Goal: Use online tool/utility: Use online tool/utility

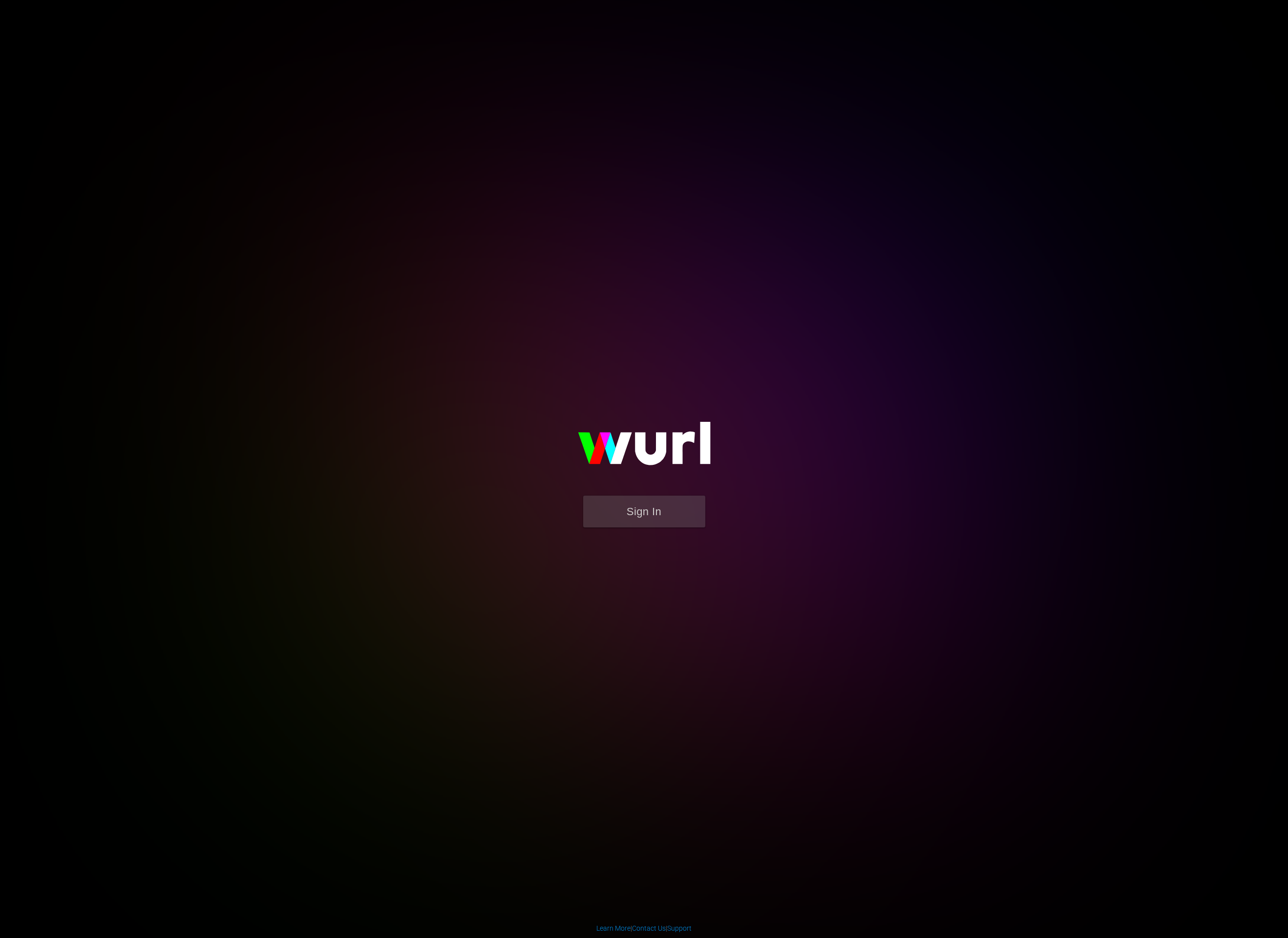
drag, startPoint x: 864, startPoint y: 558, endPoint x: 723, endPoint y: 537, distance: 142.6
click at [757, 548] on div "Sign In" at bounding box center [644, 468] width 226 height 158
click at [591, 508] on button "Sign In" at bounding box center [644, 511] width 122 height 32
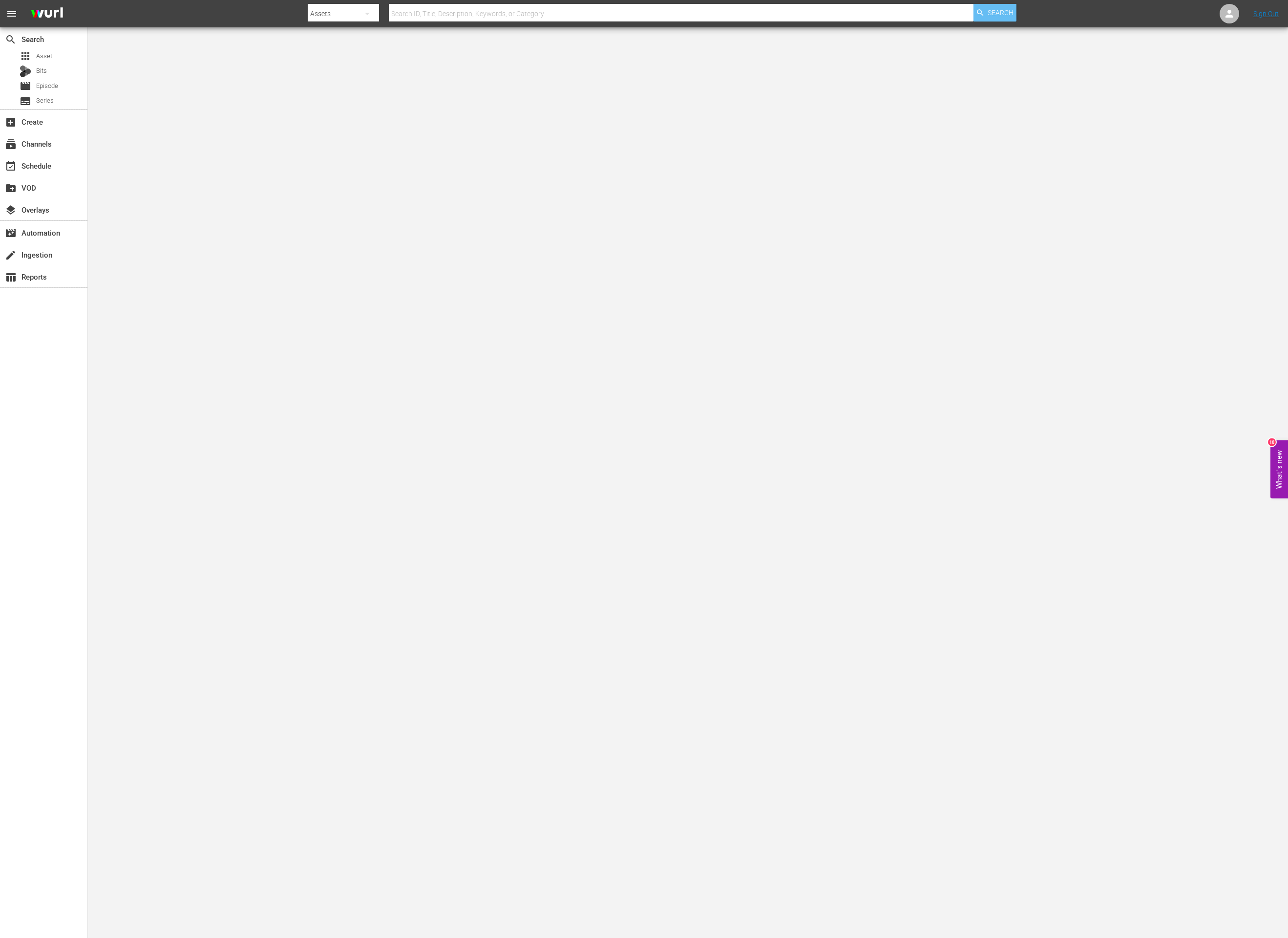
click at [992, 10] on span "Search" at bounding box center [1001, 12] width 26 height 17
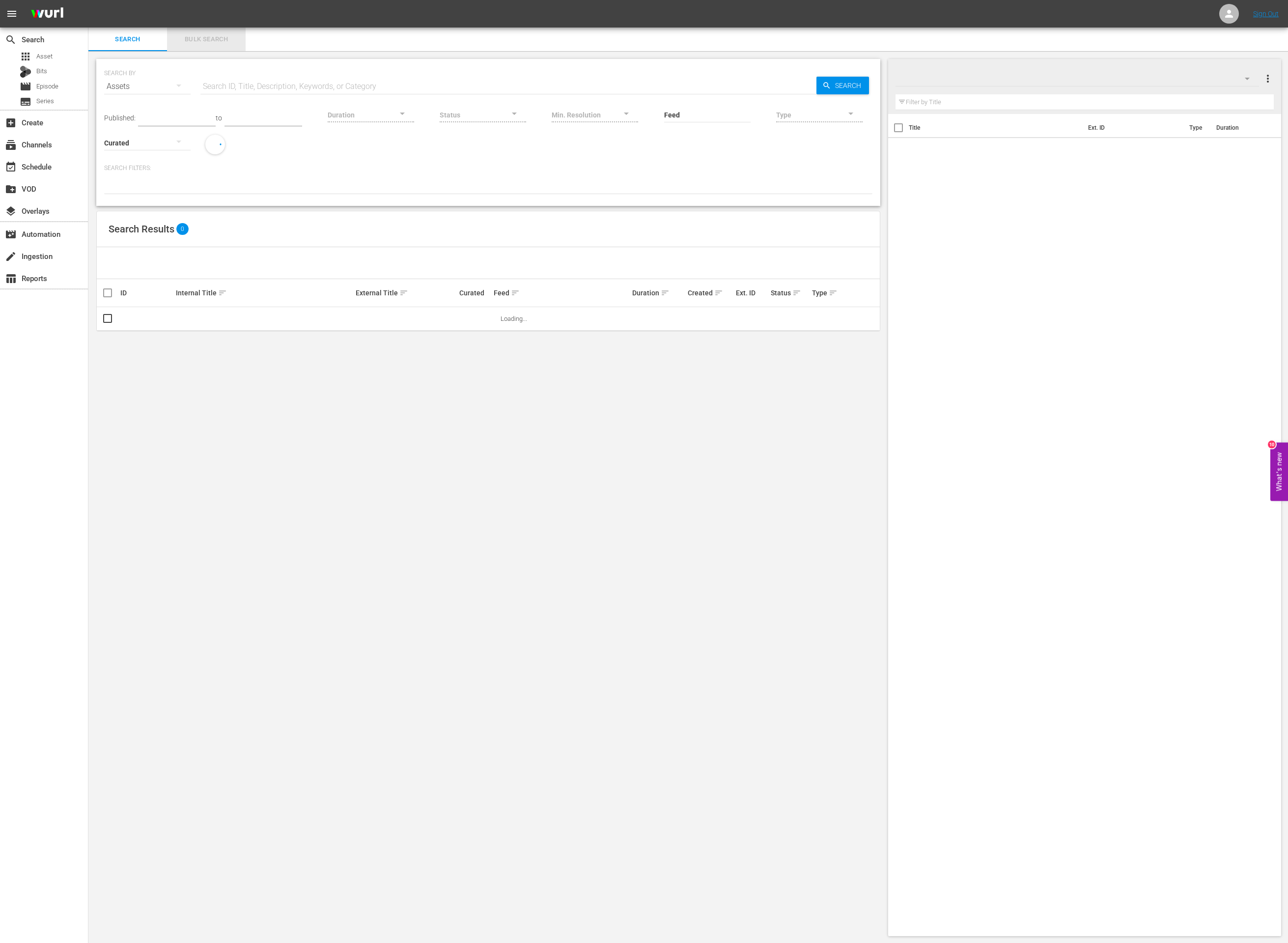
click at [207, 42] on span "Bulk Search" at bounding box center [206, 39] width 67 height 11
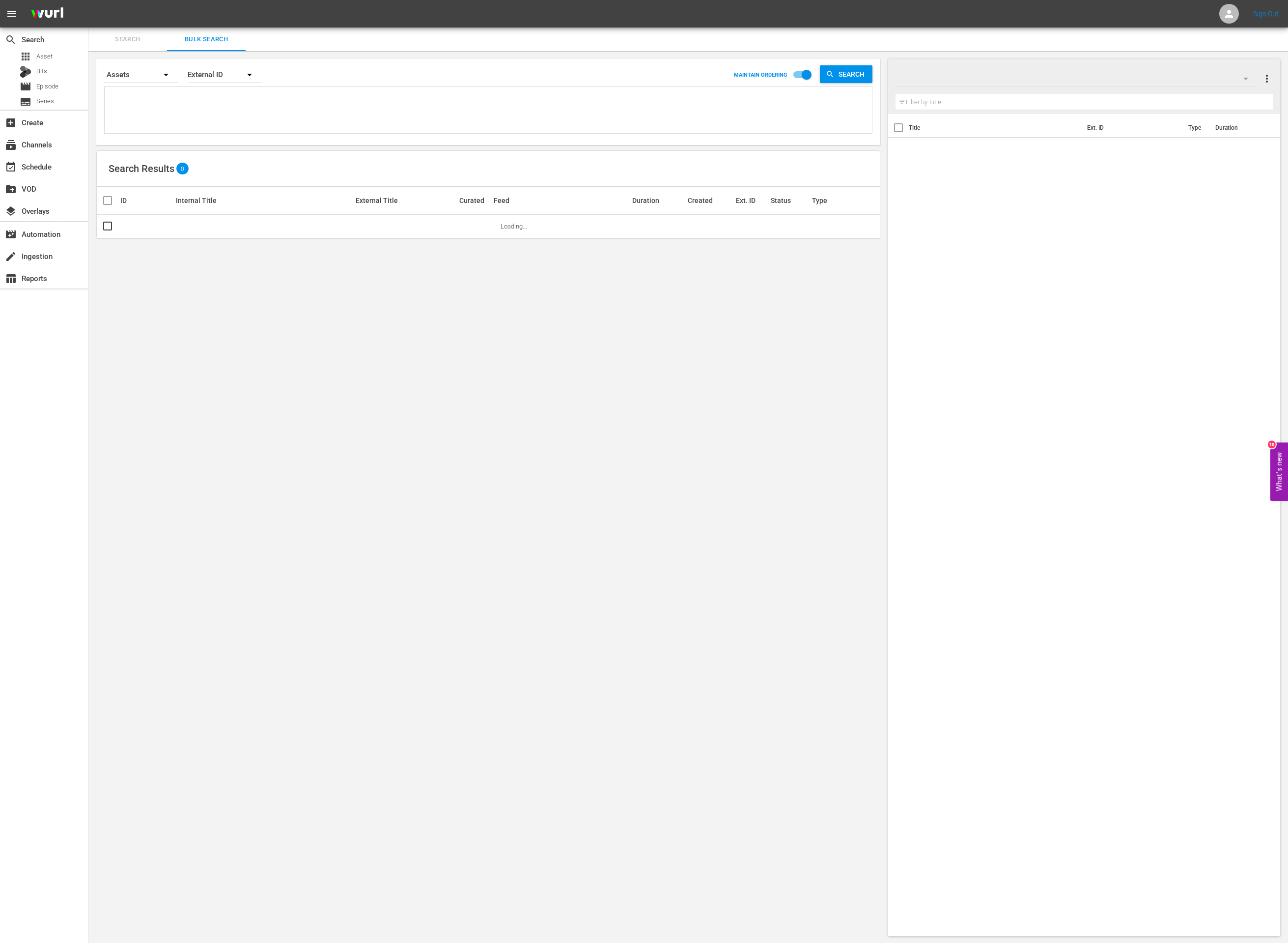
click at [271, 114] on textarea at bounding box center [489, 111] width 765 height 45
paste textarea "234215 236893 236892 235181 234179"
type textarea "234215 236893 236892 235181 234179"
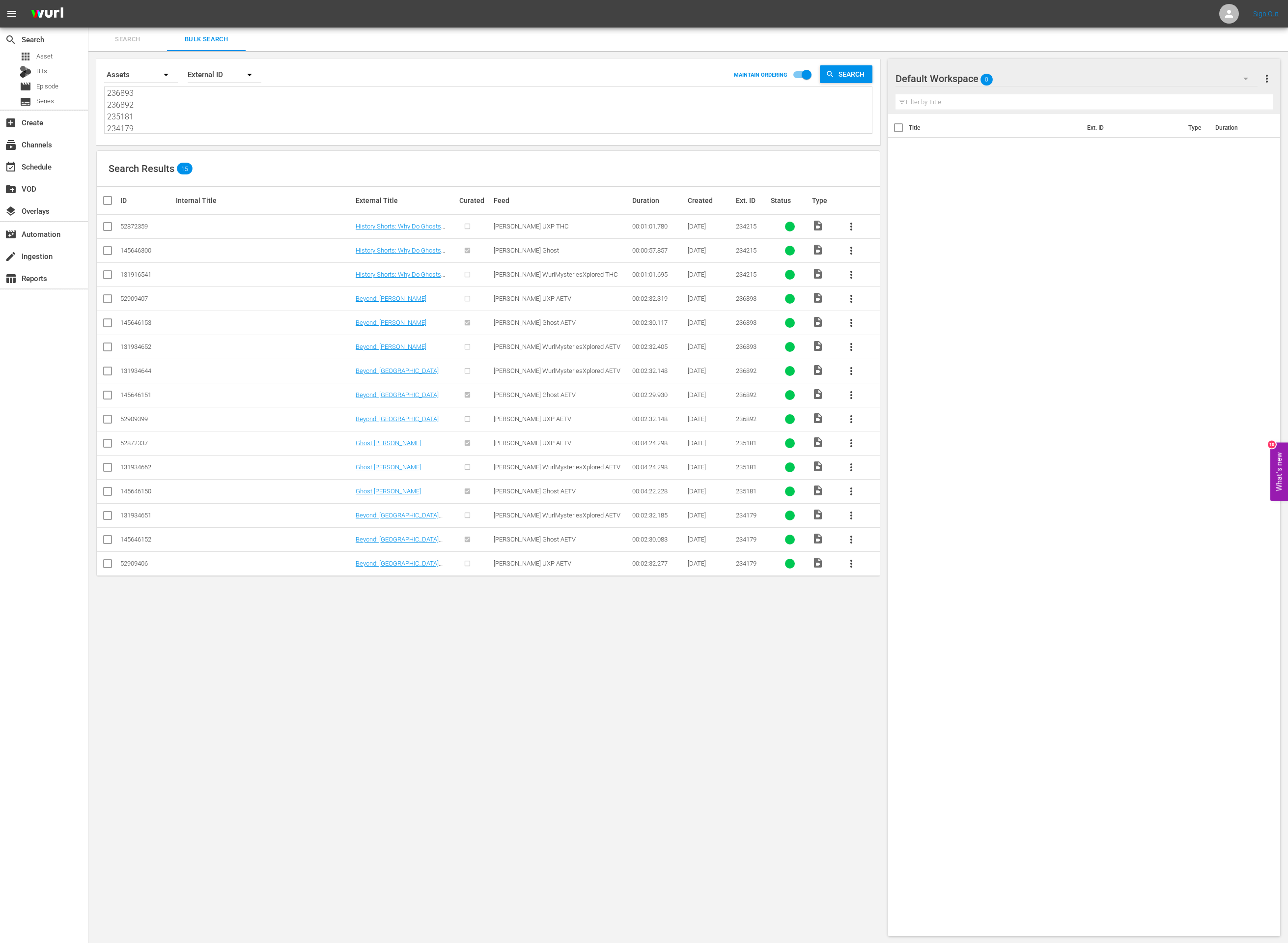
type textarea "234215 236893 236892 235181 234179"
